Goal: Task Accomplishment & Management: Use online tool/utility

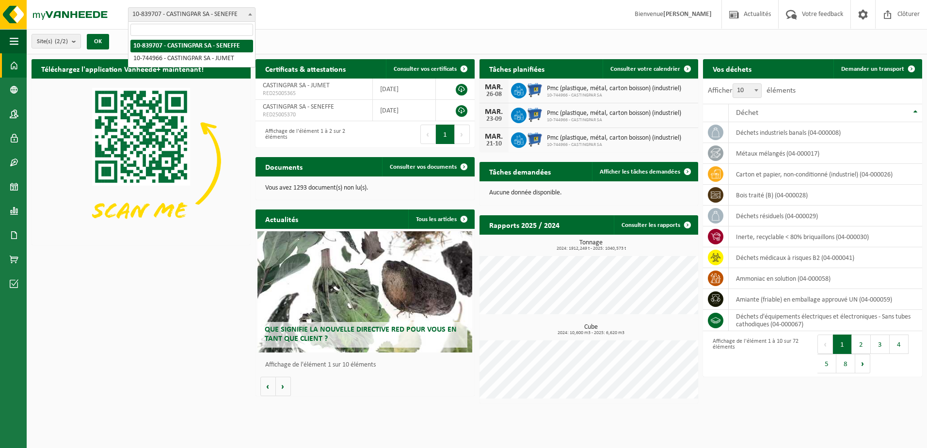
click at [171, 16] on span "10-839707 - CASTINGPAR SA - SENEFFE" at bounding box center [192, 15] width 127 height 14
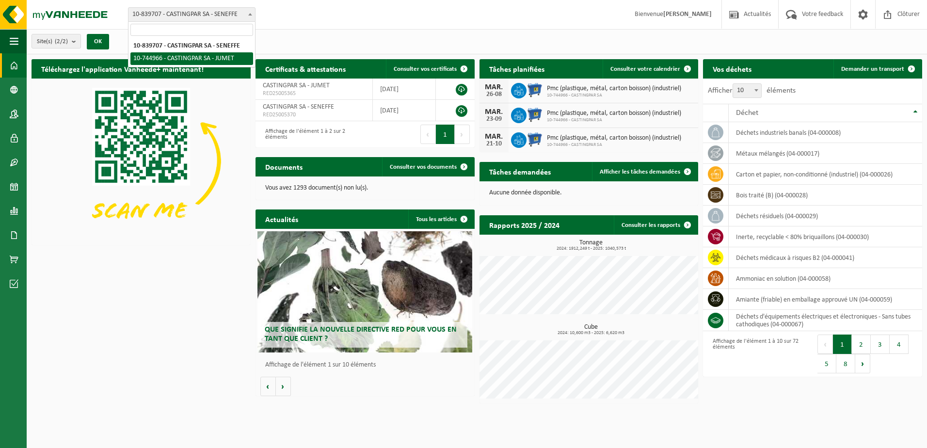
select select "6262"
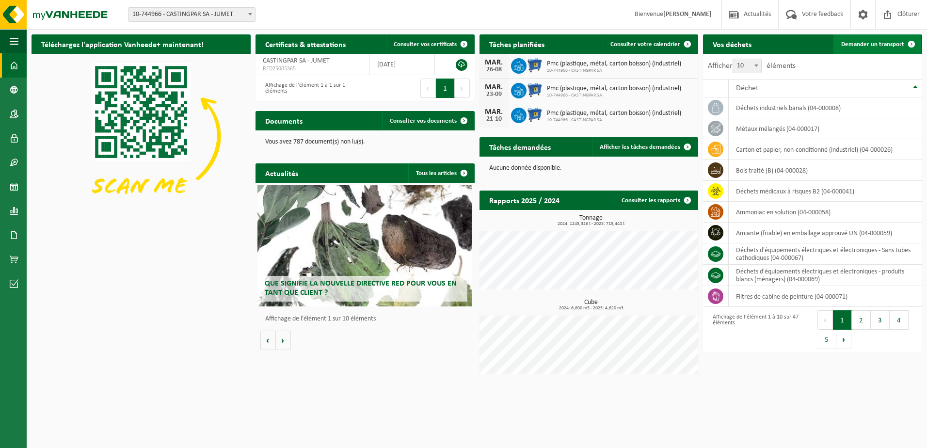
click at [862, 43] on span "Demander un transport" at bounding box center [872, 44] width 63 height 6
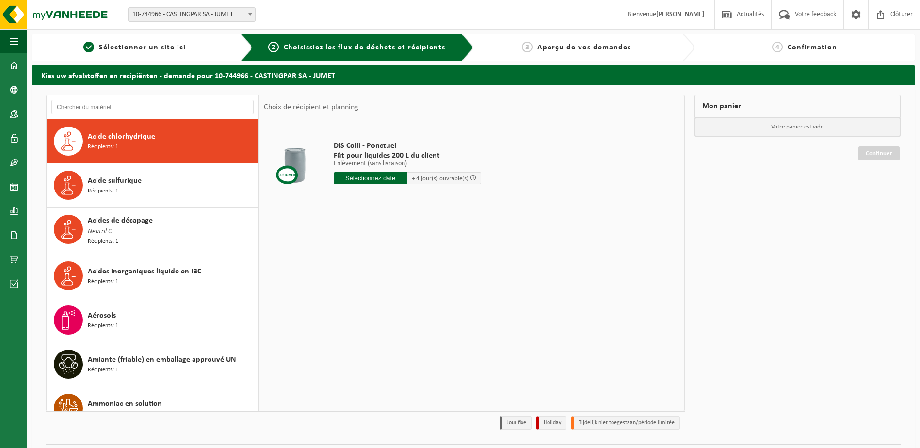
scroll to position [242, 0]
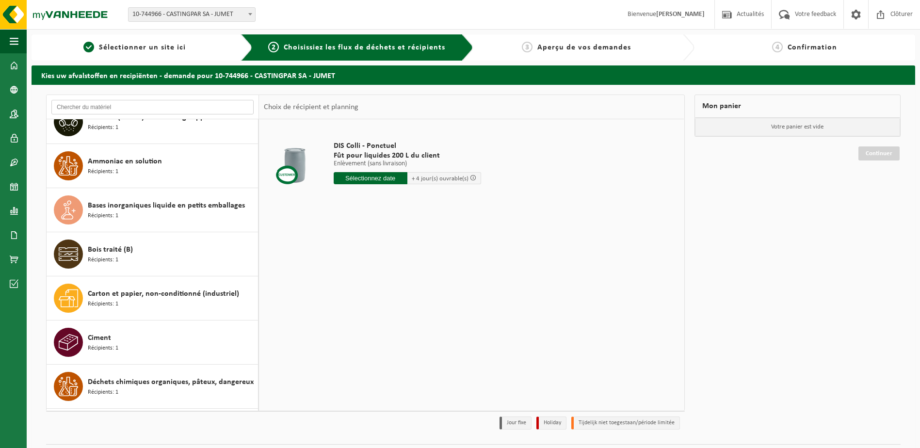
click at [139, 108] on input "text" at bounding box center [152, 107] width 202 height 15
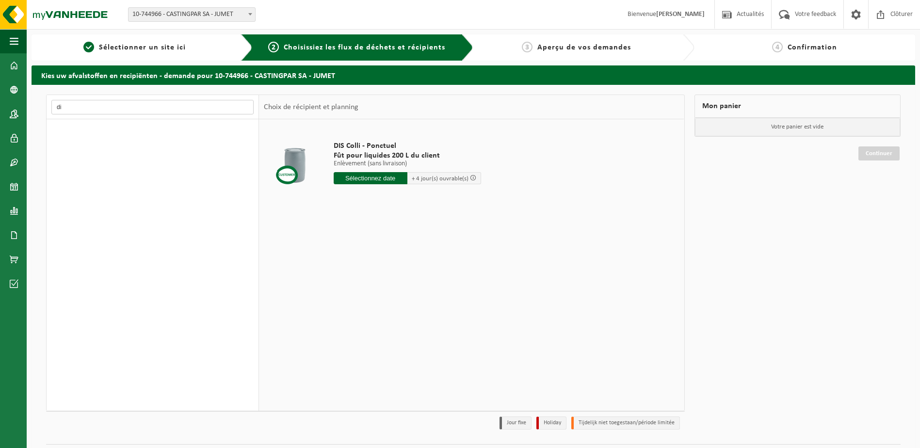
type input "d"
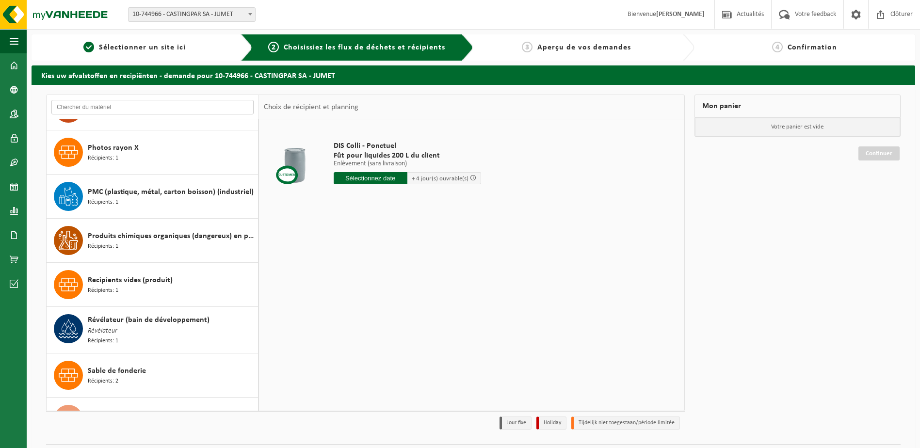
scroll to position [1647, 0]
